Goal: Information Seeking & Learning: Check status

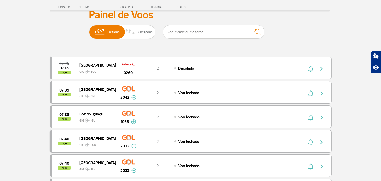
scroll to position [141, 0]
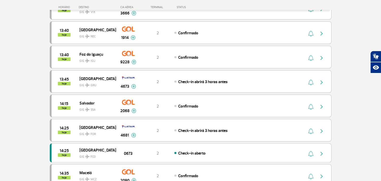
scroll to position [423, 0]
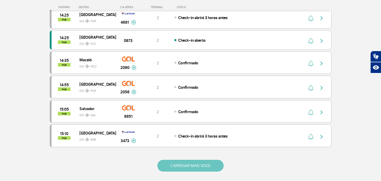
click at [184, 169] on button "CARREGAR MAIS VOOS" at bounding box center [190, 166] width 66 height 12
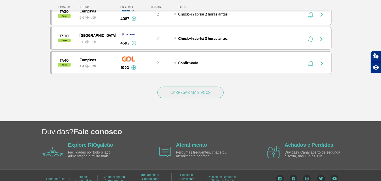
scroll to position [987, 0]
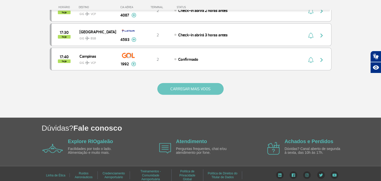
click at [173, 95] on button "CARREGAR MAIS VOOS" at bounding box center [190, 89] width 66 height 12
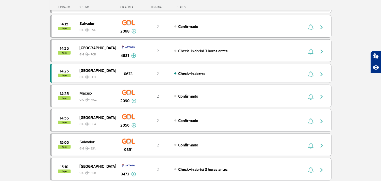
scroll to position [282, 0]
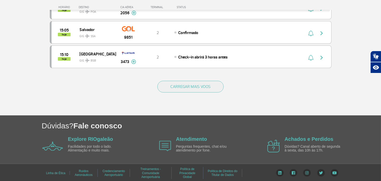
scroll to position [506, 0]
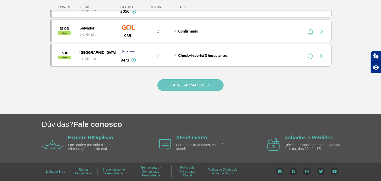
click at [182, 90] on button "CARREGAR MAIS VOOS" at bounding box center [190, 85] width 66 height 12
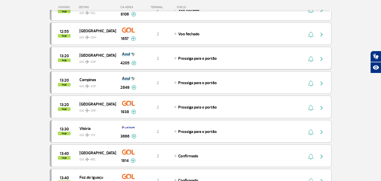
scroll to position [197, 0]
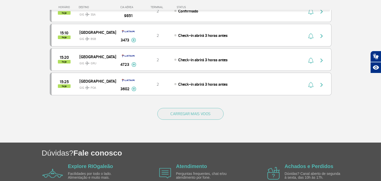
scroll to position [506, 0]
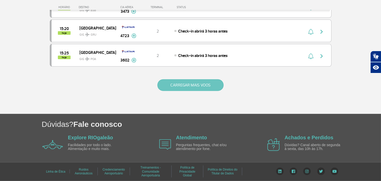
click at [176, 85] on button "CARREGAR MAIS VOOS" at bounding box center [190, 85] width 66 height 12
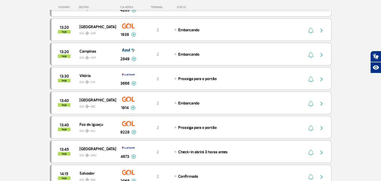
scroll to position [139, 0]
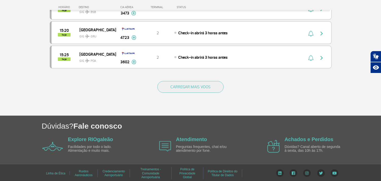
scroll to position [506, 0]
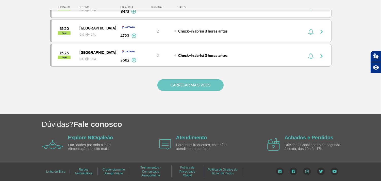
click at [174, 84] on button "CARREGAR MAIS VOOS" at bounding box center [190, 85] width 66 height 12
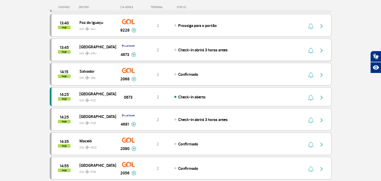
scroll to position [280, 0]
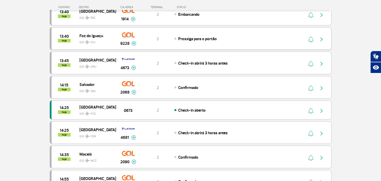
click at [321, 38] on img "button" at bounding box center [322, 39] width 6 height 6
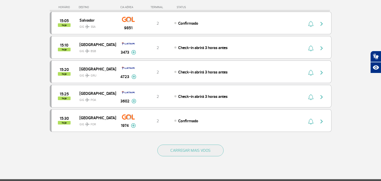
scroll to position [451, 0]
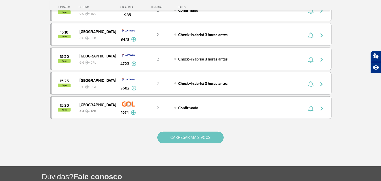
click at [173, 145] on div "CARREGAR MAIS VOOS" at bounding box center [191, 145] width 282 height 41
click at [164, 142] on button "CARREGAR MAIS VOOS" at bounding box center [190, 138] width 66 height 12
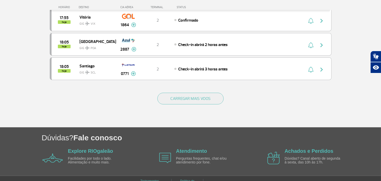
scroll to position [987, 0]
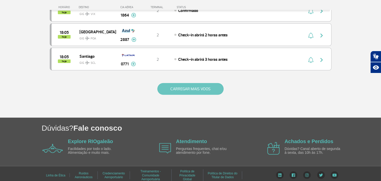
click at [172, 95] on button "CARREGAR MAIS VOOS" at bounding box center [190, 89] width 66 height 12
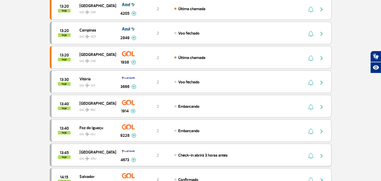
scroll to position [0, 0]
